Goal: Check status: Check status

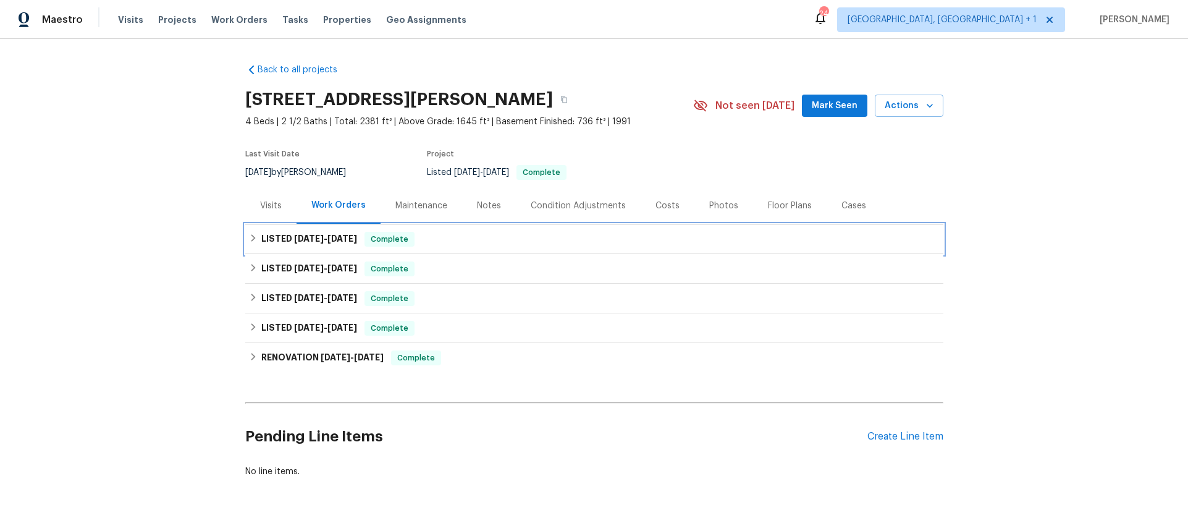
click at [399, 230] on div "LISTED 9/4/25 - 9/22/25 Complete" at bounding box center [594, 239] width 698 height 30
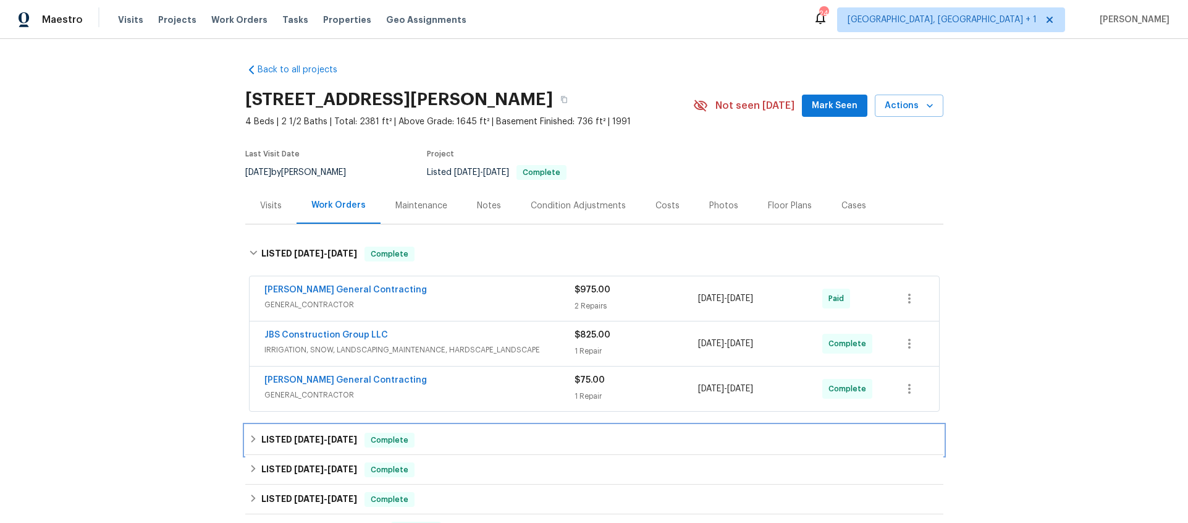
click at [463, 437] on div "LISTED 8/6/25 - 8/18/25 Complete" at bounding box center [594, 440] width 691 height 15
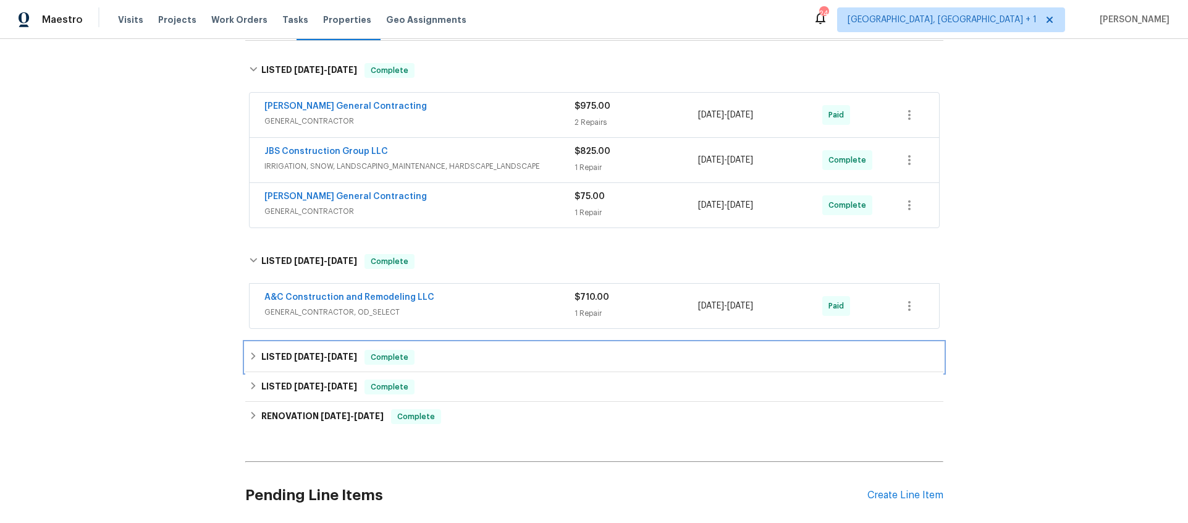
click at [474, 363] on div "LISTED 7/7/25 - 7/11/25 Complete" at bounding box center [594, 357] width 691 height 15
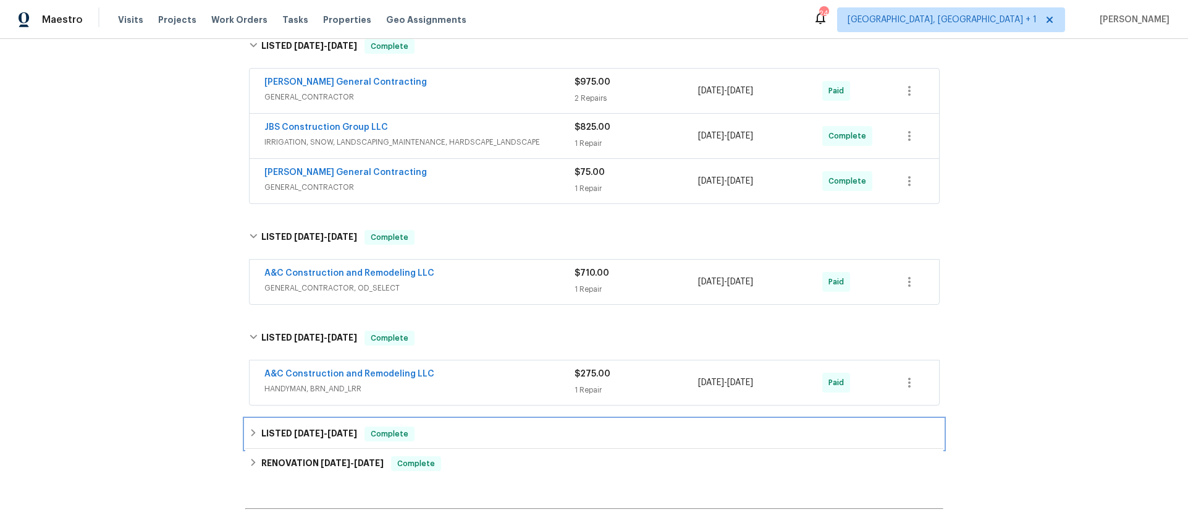
click at [435, 439] on div "LISTED 7/7/25 - 7/23/25 Complete" at bounding box center [594, 433] width 691 height 15
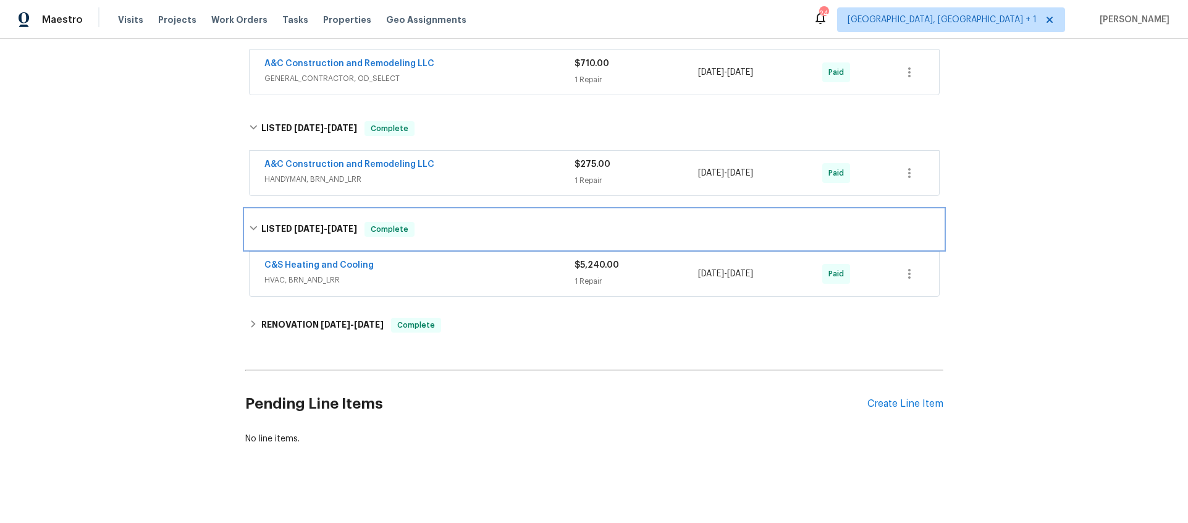
scroll to position [433, 0]
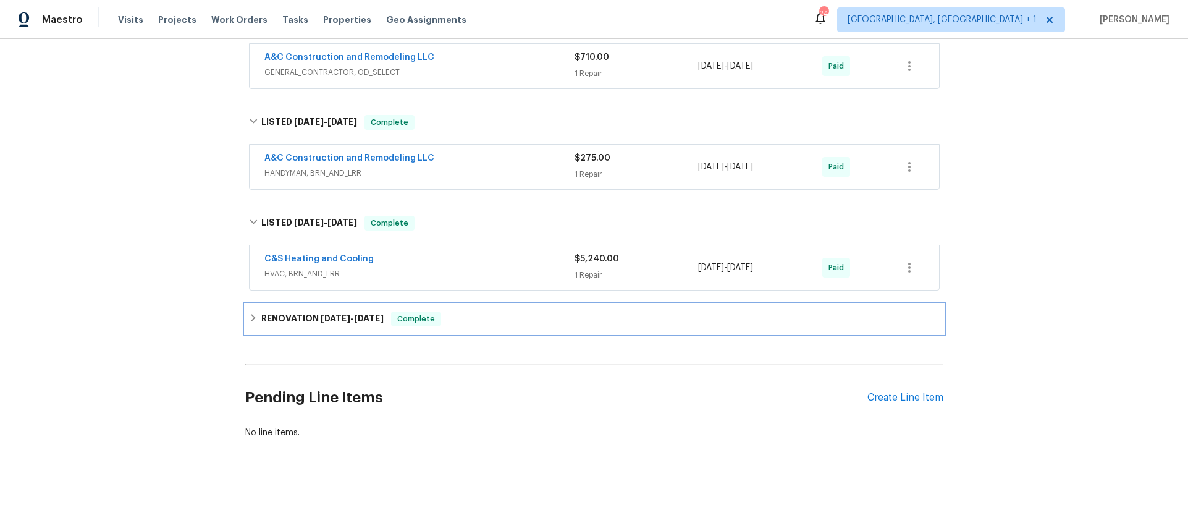
click at [465, 313] on div "RENOVATION 6/2/25 - 6/5/25 Complete" at bounding box center [594, 318] width 691 height 15
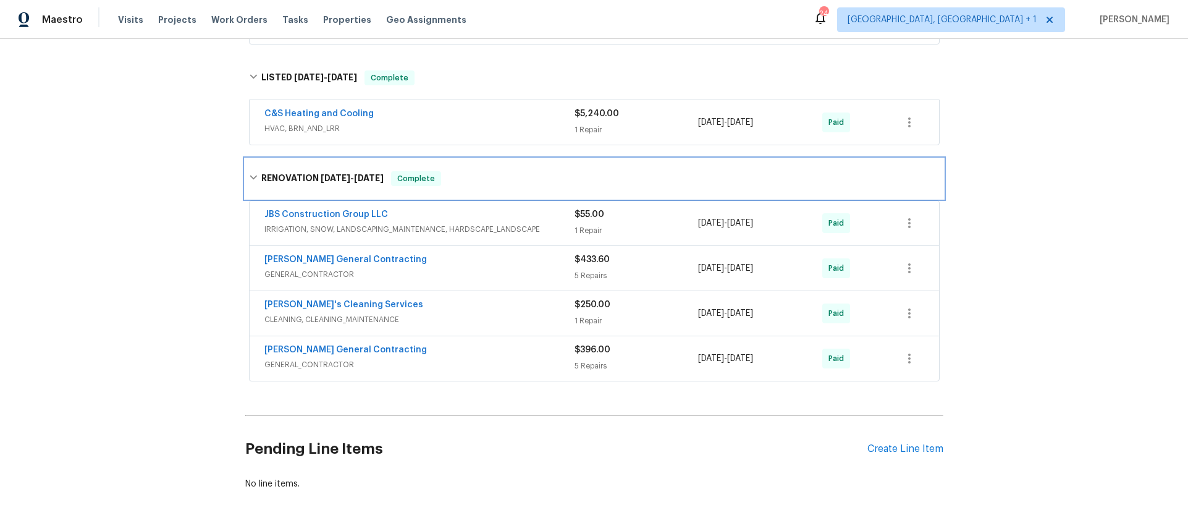
scroll to position [627, 0]
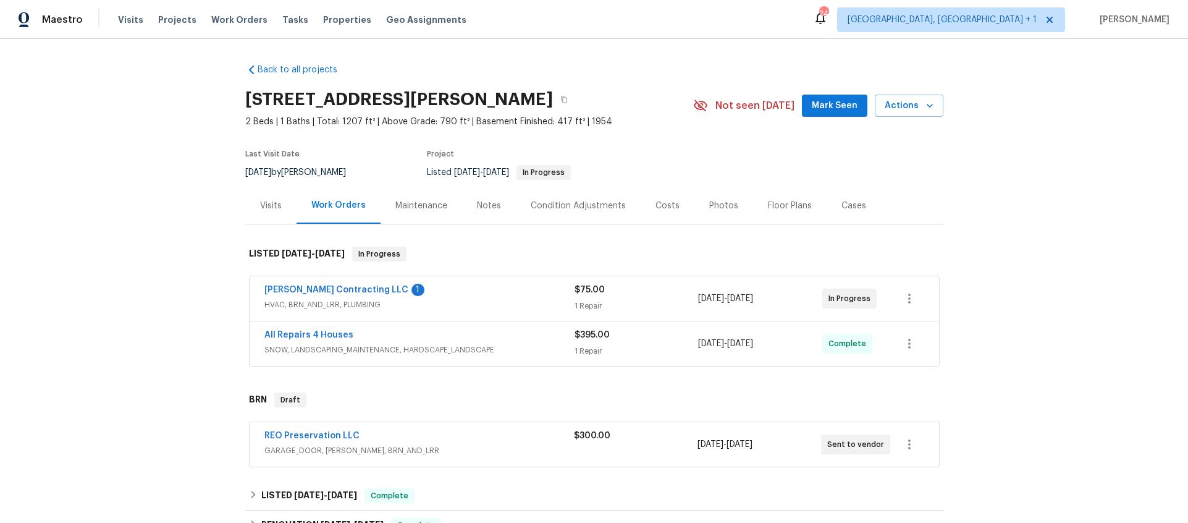
click at [275, 281] on div "[PERSON_NAME] Contracting LLC 1 HVAC, BRN_AND_LRR, PLUMBING $75.00 1 Repair [DA…" at bounding box center [595, 298] width 690 height 44
click at [277, 287] on link "[PERSON_NAME] Contracting LLC" at bounding box center [336, 289] width 144 height 9
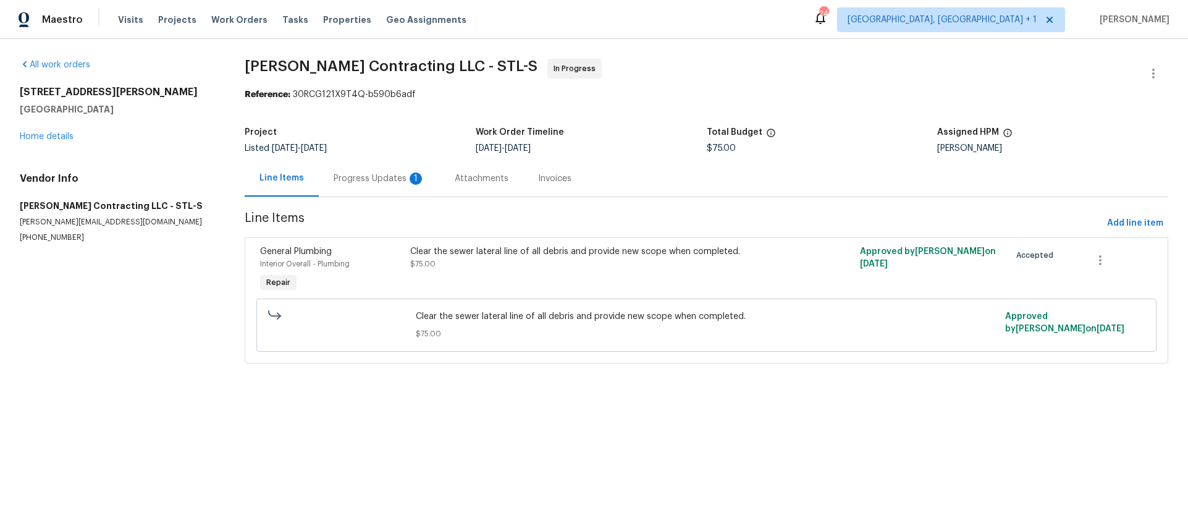
click at [350, 161] on div "Progress Updates 1" at bounding box center [379, 178] width 121 height 36
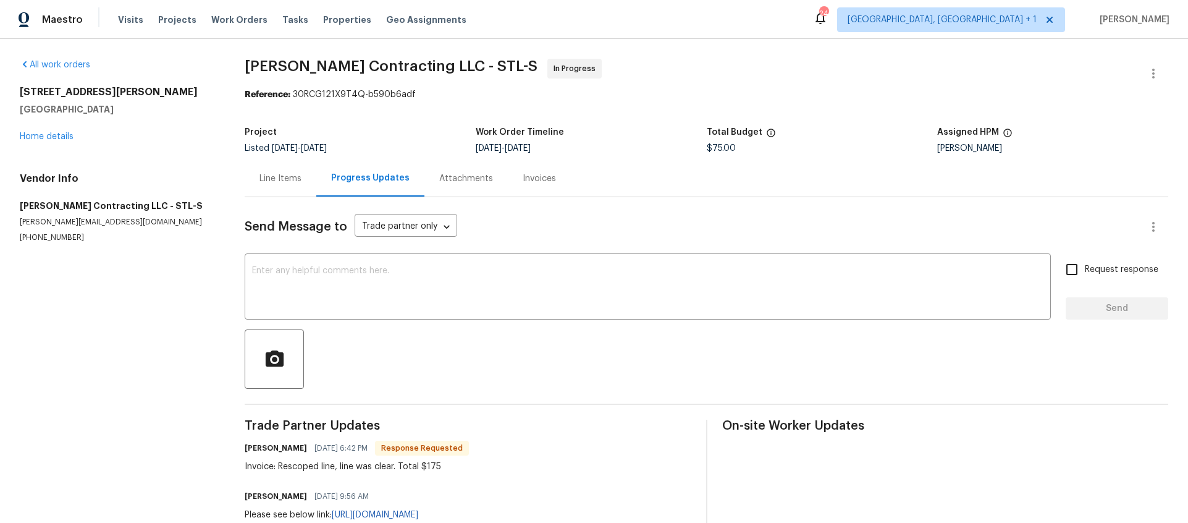
click at [284, 192] on div "Line Items" at bounding box center [281, 178] width 72 height 36
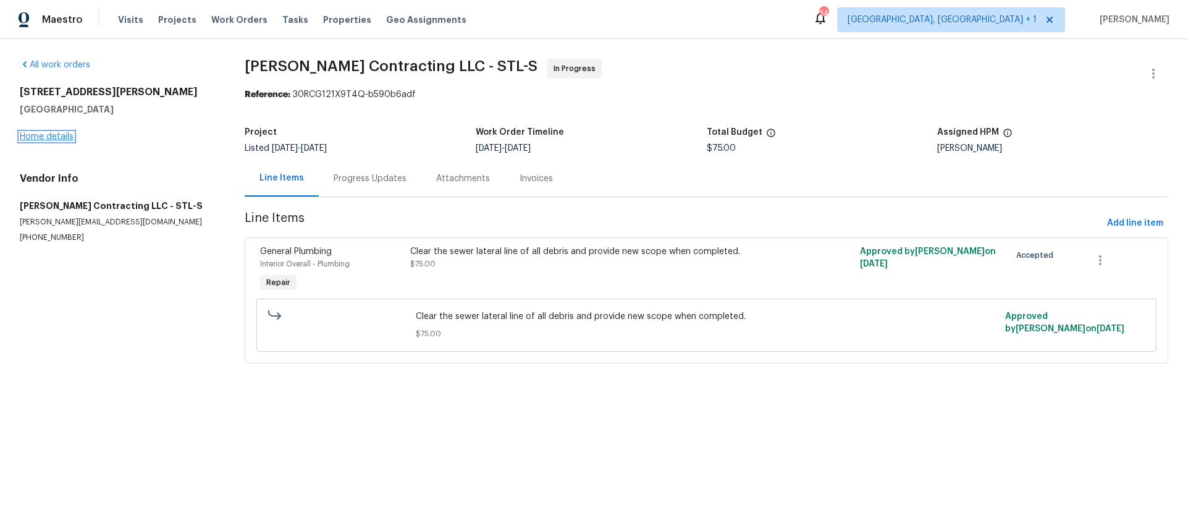
click at [28, 136] on link "Home details" at bounding box center [47, 136] width 54 height 9
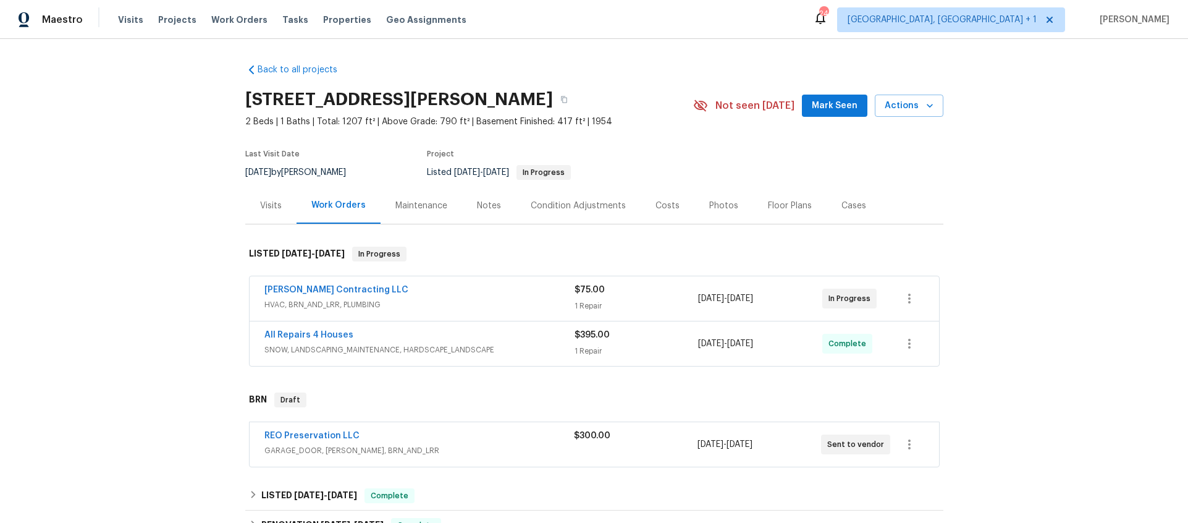
click at [291, 430] on span "REO Preservation LLC" at bounding box center [311, 435] width 95 height 12
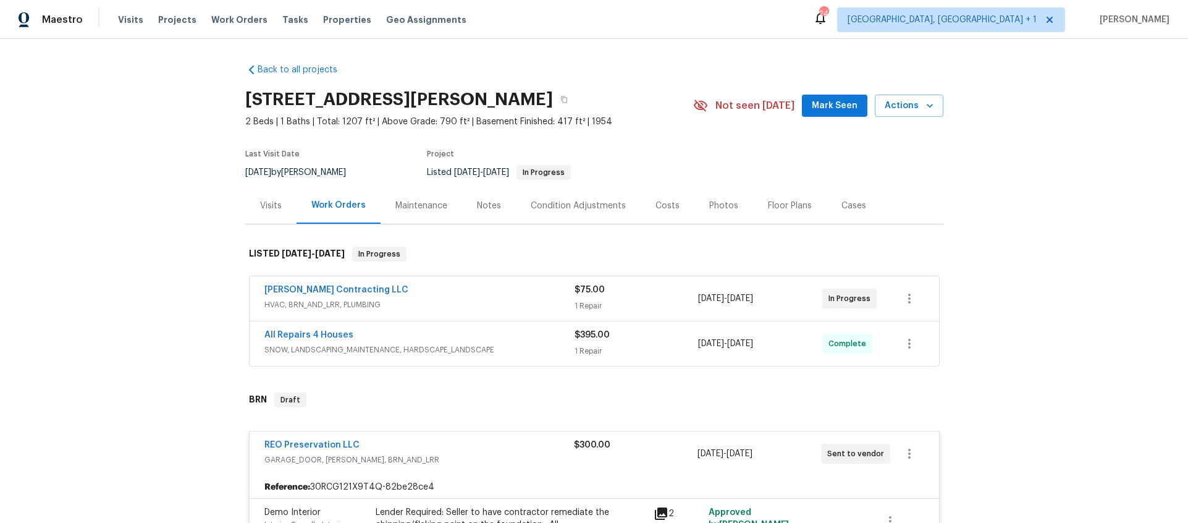
click at [291, 449] on span "REO Preservation LLC" at bounding box center [311, 445] width 95 height 12
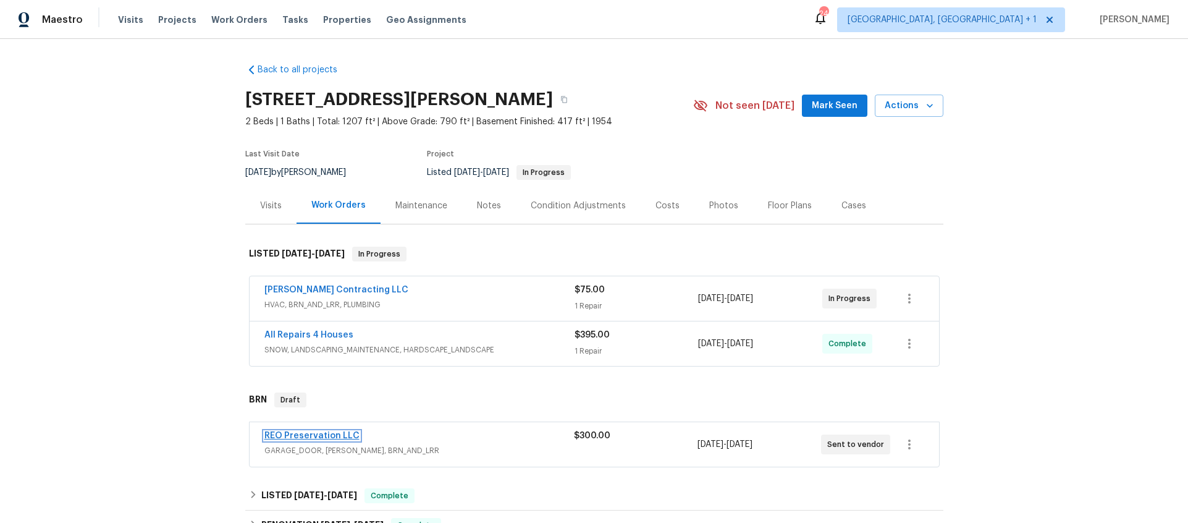
click at [294, 431] on link "REO Preservation LLC" at bounding box center [311, 435] width 95 height 9
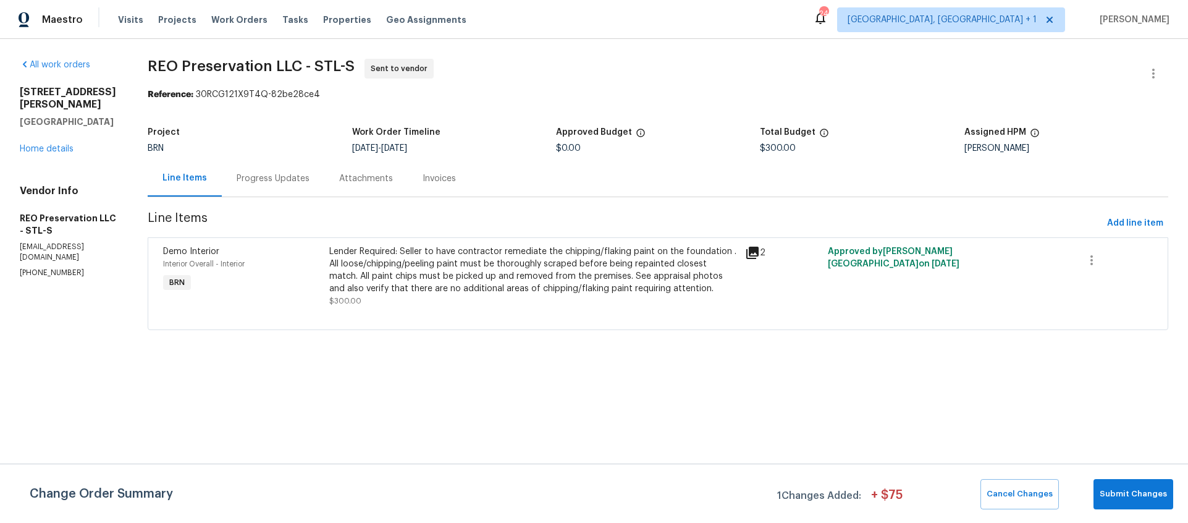
click at [255, 176] on div "Progress Updates" at bounding box center [273, 178] width 73 height 12
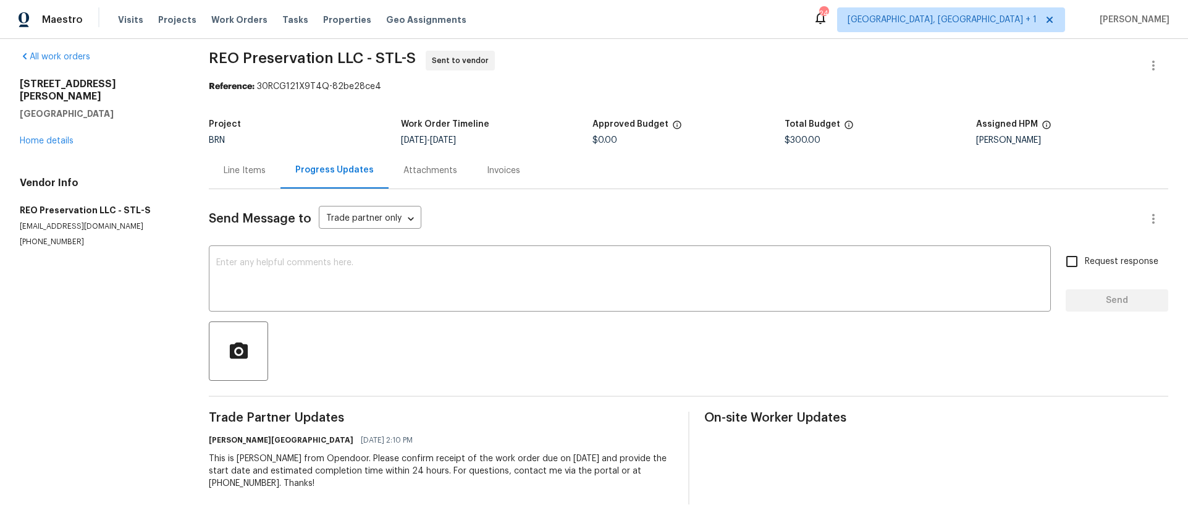
scroll to position [19, 0]
